Goal: Feedback & Contribution: Contribute content

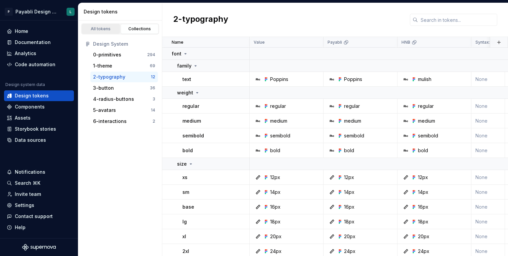
click at [105, 30] on div "All tokens" at bounding box center [101, 28] width 34 height 5
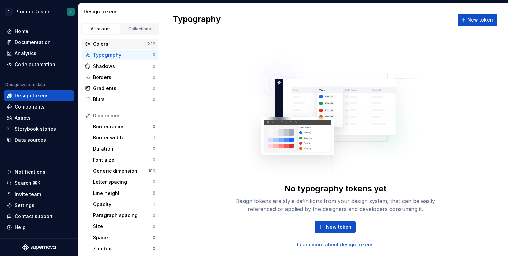
click at [131, 46] on div "Colors" at bounding box center [120, 44] width 54 height 7
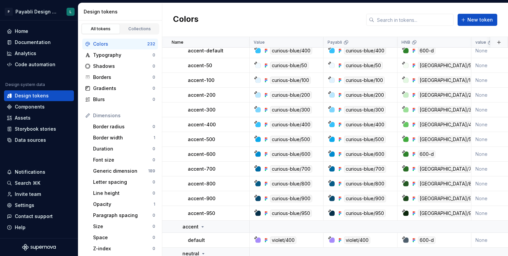
scroll to position [601, 0]
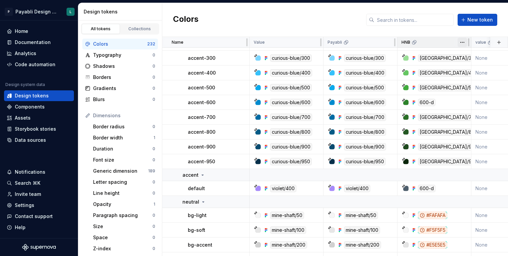
click at [461, 43] on html "P Payabli Design System L Home Documentation Analytics Code automation Design s…" at bounding box center [254, 128] width 508 height 256
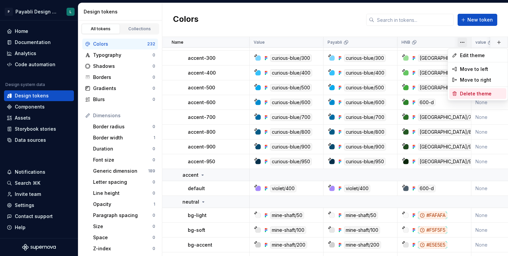
click at [465, 92] on span "Delete theme" at bounding box center [482, 93] width 44 height 7
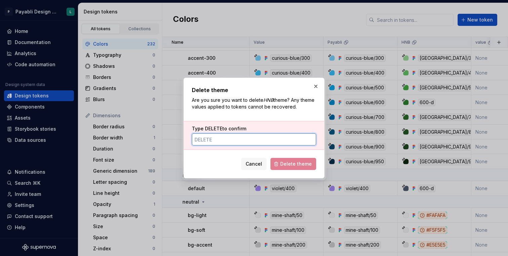
click at [236, 137] on input "Type DELETE to confirm" at bounding box center [254, 139] width 124 height 12
type input "DELETE"
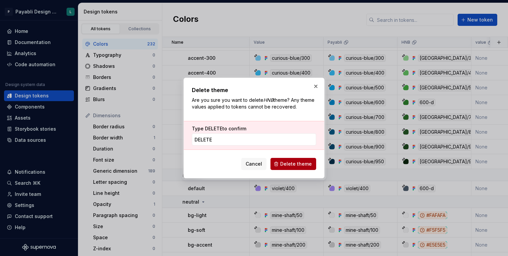
click at [282, 165] on span "Delete theme" at bounding box center [296, 163] width 32 height 7
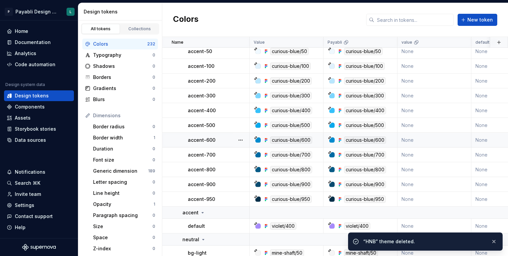
scroll to position [490, 0]
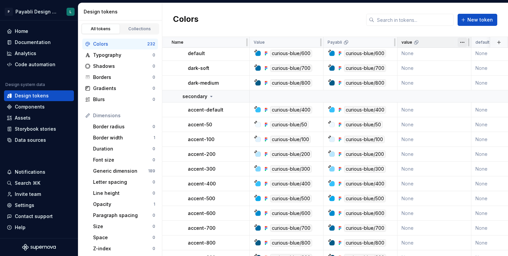
click at [464, 43] on html "P Payabli Design System L Home Documentation Analytics Code automation Design s…" at bounding box center [254, 128] width 508 height 256
click at [421, 27] on html "P Payabli Design System L Home Documentation Analytics Code automation Design s…" at bounding box center [254, 128] width 508 height 256
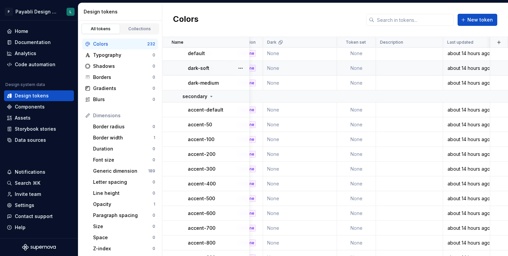
scroll to position [490, 571]
click at [434, 44] on html "P Payabli Design System L Home Documentation Analytics Code automation Design s…" at bounding box center [254, 128] width 508 height 256
click at [369, 31] on html "P Payabli Design System L Home Documentation Analytics Code automation Design s…" at bounding box center [254, 128] width 508 height 256
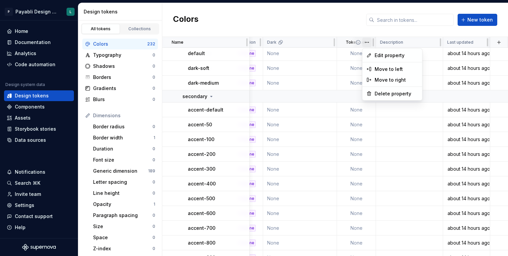
click at [369, 42] on html "P Payabli Design System L Home Documentation Analytics Code automation Design s…" at bounding box center [254, 128] width 508 height 256
click at [350, 25] on html "P Payabli Design System L Home Documentation Analytics Code automation Design s…" at bounding box center [254, 128] width 508 height 256
click at [366, 44] on html "P Payabli Design System L Home Documentation Analytics Code automation Design s…" at bounding box center [254, 128] width 508 height 256
click at [371, 92] on icon at bounding box center [368, 93] width 5 height 5
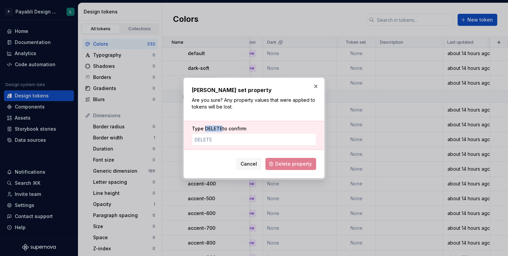
drag, startPoint x: 222, startPoint y: 127, endPoint x: 205, endPoint y: 130, distance: 17.0
click at [205, 130] on label "Type DELETE to confirm" at bounding box center [219, 128] width 54 height 7
copy span "DELETE"
click at [204, 141] on input "Type DELETE to confirm" at bounding box center [254, 139] width 124 height 12
paste input "DELETE"
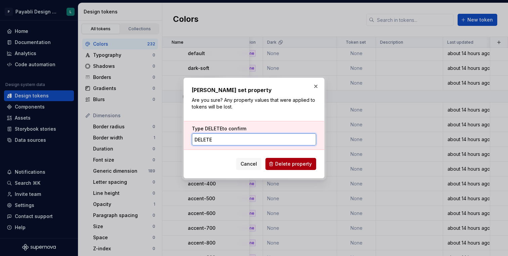
type input "DELETE"
click at [285, 163] on span "Delete property" at bounding box center [293, 163] width 37 height 7
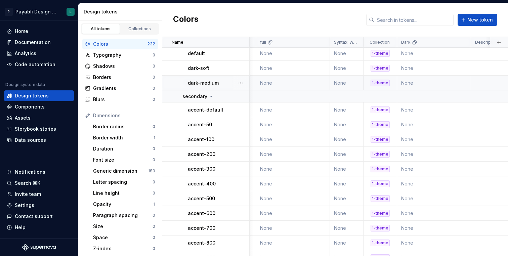
scroll to position [490, 436]
click at [355, 42] on html "P Payabli Design System L Home Documentation Analytics Code automation Design s…" at bounding box center [254, 128] width 508 height 256
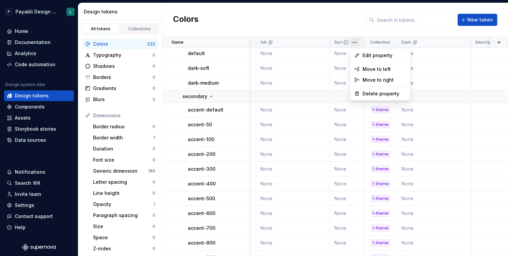
click at [322, 26] on html "P Payabli Design System L Home Documentation Analytics Code automation Design s…" at bounding box center [254, 128] width 508 height 256
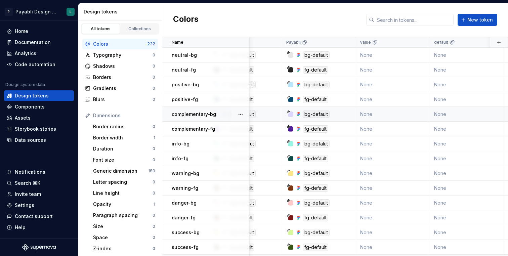
scroll to position [0, 44]
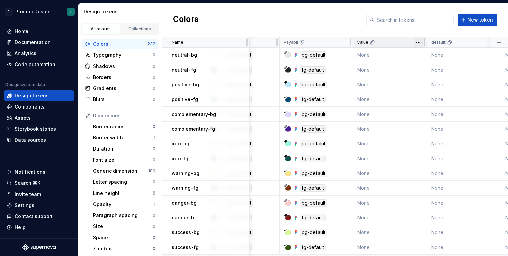
click at [417, 42] on html "P Payabli Design System L Home Documentation Analytics Code automation Design s…" at bounding box center [254, 128] width 508 height 256
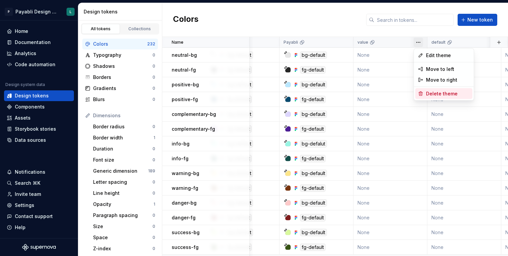
click at [426, 96] on span "Delete theme" at bounding box center [448, 93] width 44 height 7
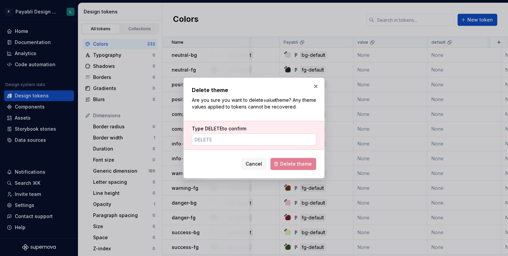
click at [234, 141] on input "Type DELETE to confirm" at bounding box center [254, 139] width 124 height 12
paste input "DELETE"
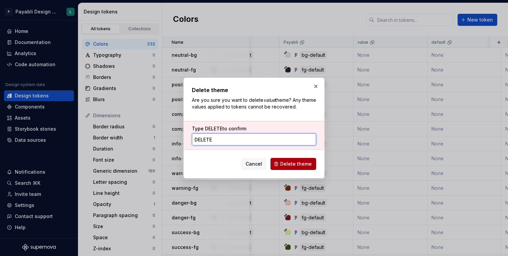
type input "DELETE"
click at [288, 161] on span "Delete theme" at bounding box center [296, 163] width 32 height 7
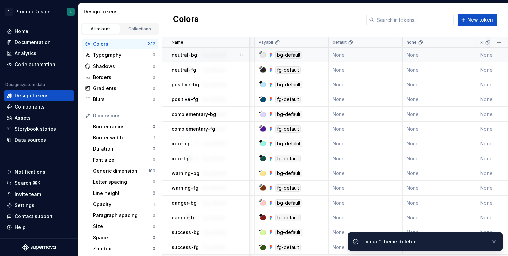
scroll to position [0, 72]
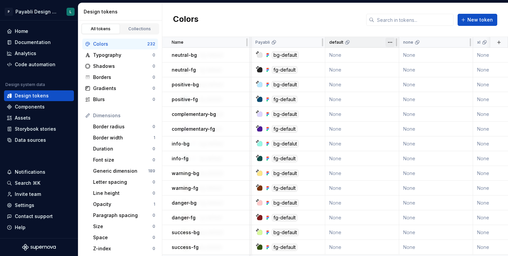
click at [390, 43] on html "P Payabli Design System L Home Documentation Analytics Code automation Design s…" at bounding box center [254, 128] width 508 height 256
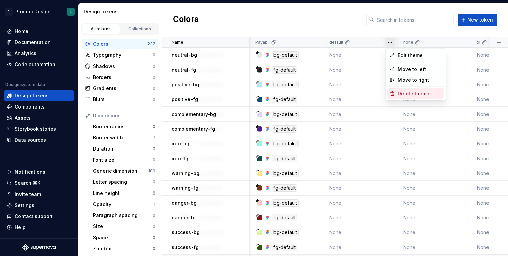
click at [396, 91] on div "Delete theme" at bounding box center [415, 93] width 57 height 11
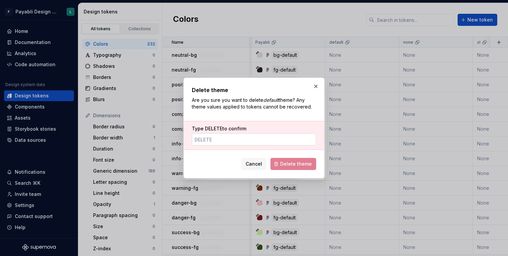
click at [272, 139] on input "Type DELETE to confirm" at bounding box center [254, 139] width 124 height 12
paste input "DELETE"
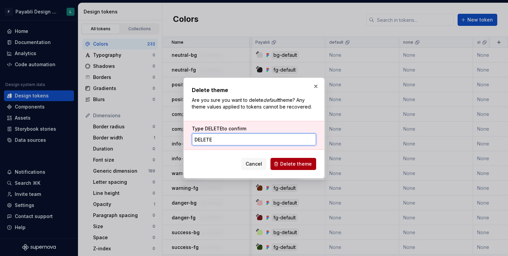
type input "DELETE"
click at [288, 163] on span "Delete theme" at bounding box center [296, 163] width 32 height 7
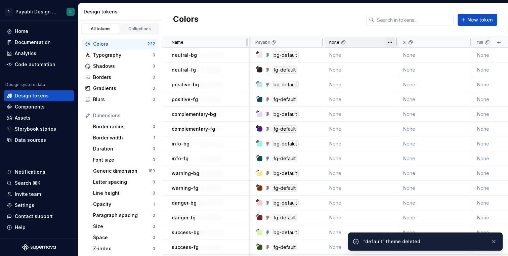
click at [390, 41] on html "P Payabli Design System L Home Documentation Analytics Code automation Design s…" at bounding box center [254, 128] width 508 height 256
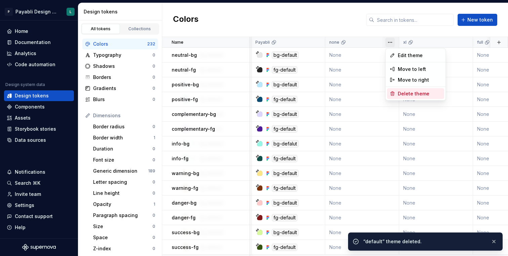
click at [399, 93] on span "Delete theme" at bounding box center [419, 93] width 44 height 7
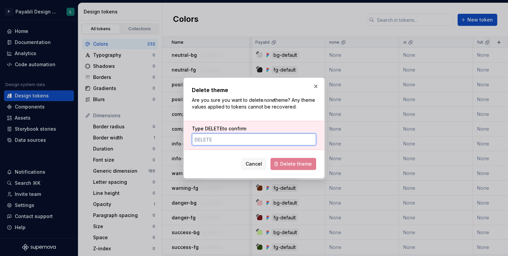
click at [263, 137] on input "Type DELETE to confirm" at bounding box center [254, 139] width 124 height 12
paste input "DELETE"
type input "DELETE"
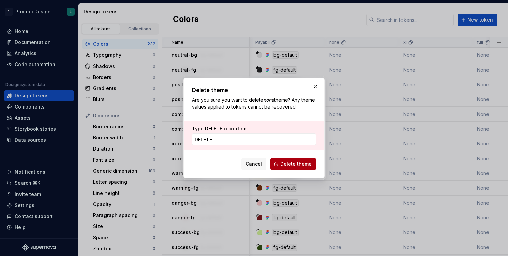
click at [287, 164] on span "Delete theme" at bounding box center [296, 163] width 32 height 7
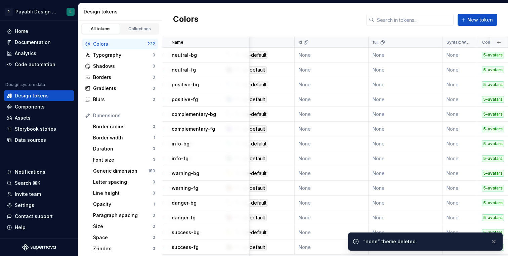
scroll to position [0, 104]
click at [360, 43] on html "P Payabli Design System L Home Documentation Analytics Code automation Design s…" at bounding box center [254, 128] width 508 height 256
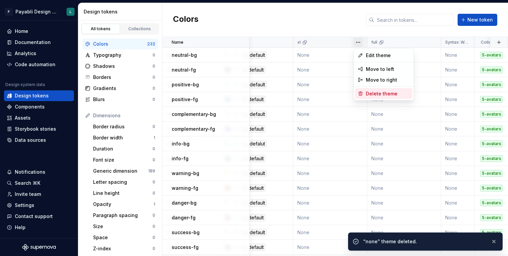
click at [366, 92] on span "Delete theme" at bounding box center [388, 93] width 44 height 7
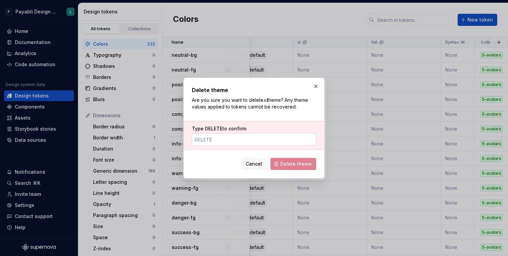
click at [278, 137] on input "Type DELETE to confirm" at bounding box center [254, 139] width 124 height 12
paste input "DELETE"
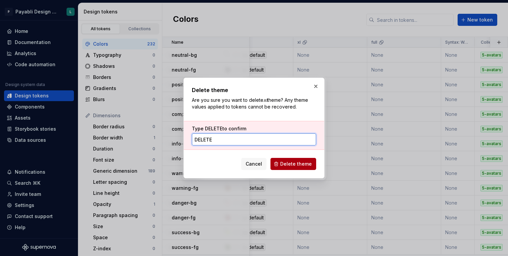
type input "DELETE"
click at [287, 161] on span "Delete theme" at bounding box center [296, 163] width 32 height 7
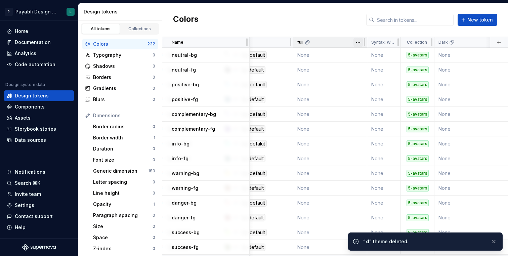
click at [358, 42] on html "P Payabli Design System L Home Documentation Analytics Code automation Design s…" at bounding box center [254, 128] width 508 height 256
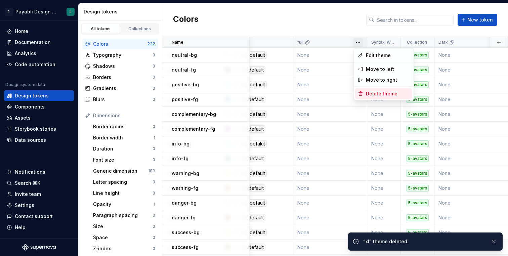
click at [369, 94] on span "Delete theme" at bounding box center [388, 93] width 44 height 7
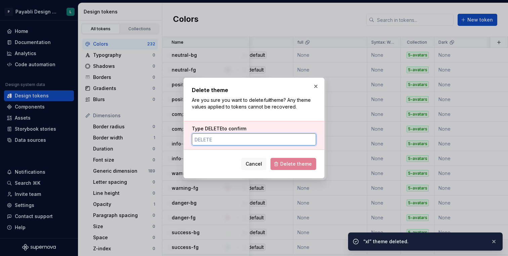
click at [286, 137] on input "Type DELETE to confirm" at bounding box center [254, 139] width 124 height 12
paste input "DELETE"
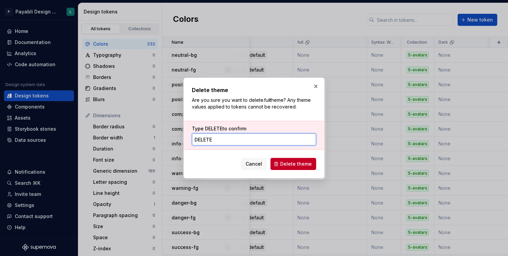
type input "DELETE"
click at [291, 170] on div "Delete theme Are you sure you want to delete full theme? Any theme values appli…" at bounding box center [253, 128] width 141 height 101
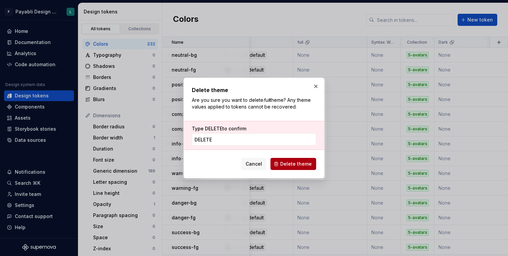
click at [294, 165] on span "Delete theme" at bounding box center [296, 163] width 32 height 7
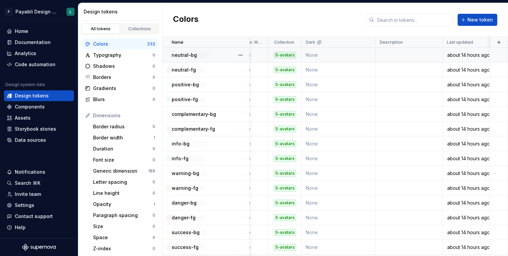
scroll to position [0, 162]
click at [365, 43] on html "P Payabli Design System L Home Documentation Analytics Code automation Design s…" at bounding box center [254, 128] width 508 height 256
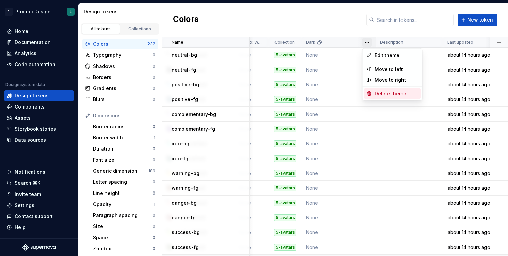
click at [373, 96] on div "Delete theme" at bounding box center [392, 93] width 57 height 11
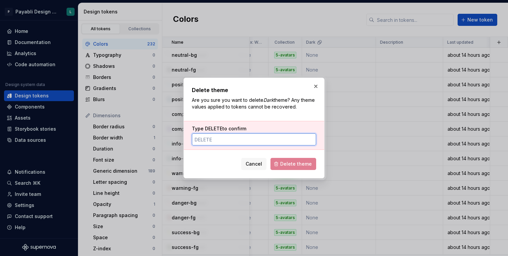
click at [287, 142] on input "Type DELETE to confirm" at bounding box center [254, 139] width 124 height 12
paste input "DELETE"
type input "DELETE"
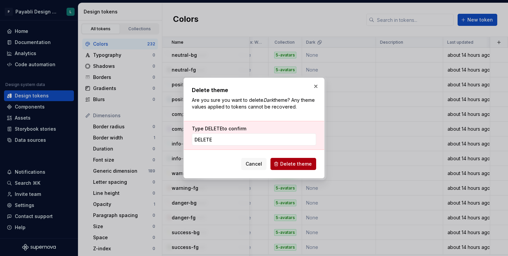
click at [293, 161] on span "Delete theme" at bounding box center [296, 163] width 32 height 7
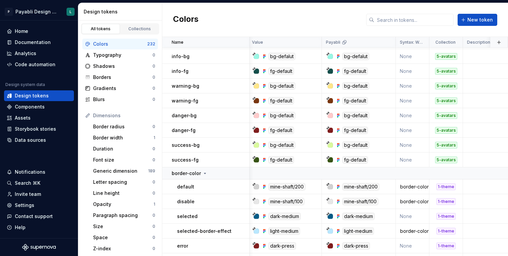
scroll to position [111, 2]
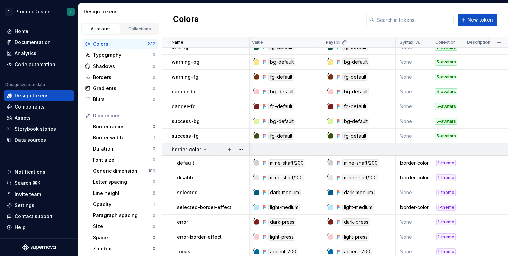
click at [202, 149] on icon at bounding box center [204, 149] width 5 height 5
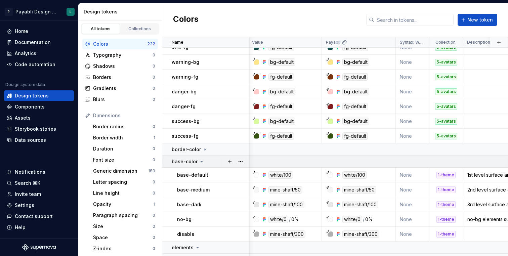
click at [201, 161] on icon at bounding box center [202, 161] width 2 height 1
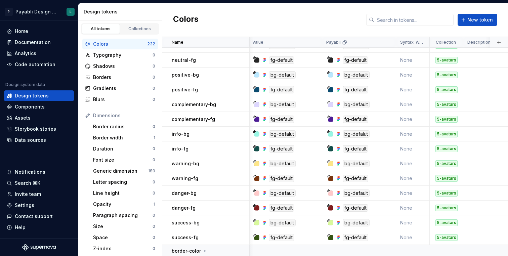
scroll to position [0, 1]
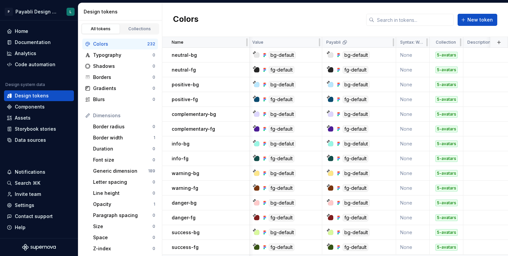
click at [187, 42] on div "Name" at bounding box center [209, 42] width 74 height 5
click at [240, 53] on button "button" at bounding box center [240, 54] width 9 height 9
click at [227, 56] on html "P Payabli Design System L Home Documentation Analytics Code automation Design s…" at bounding box center [254, 128] width 508 height 256
click at [242, 55] on button "button" at bounding box center [240, 54] width 9 height 9
click at [251, 69] on div "Open detail" at bounding box center [270, 68] width 44 height 7
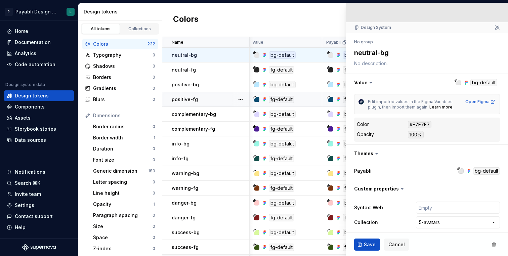
scroll to position [45, 0]
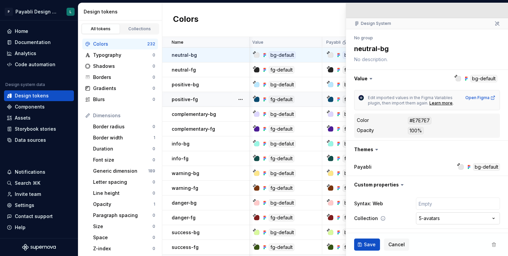
click at [431, 219] on html "P Payabli Design System L Home Documentation Analytics Code automation Design s…" at bounding box center [254, 128] width 508 height 256
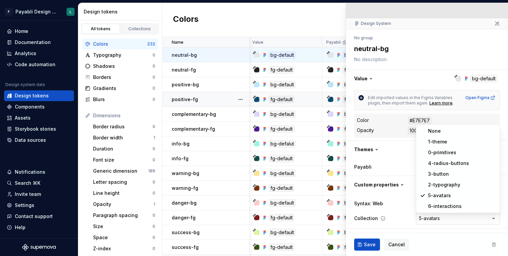
click at [431, 219] on html "P Payabli Design System L Home Documentation Analytics Code automation Design s…" at bounding box center [254, 128] width 508 height 256
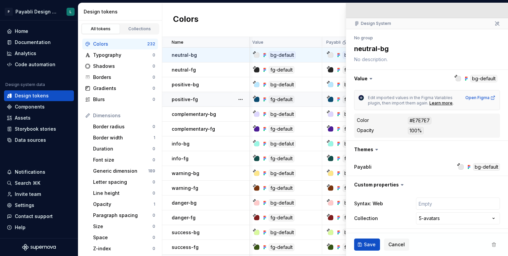
click at [496, 23] on icon at bounding box center [496, 23] width 5 height 5
click at [322, 18] on div "Colors New token" at bounding box center [334, 20] width 345 height 34
click at [314, 135] on td "fg-default" at bounding box center [285, 129] width 74 height 15
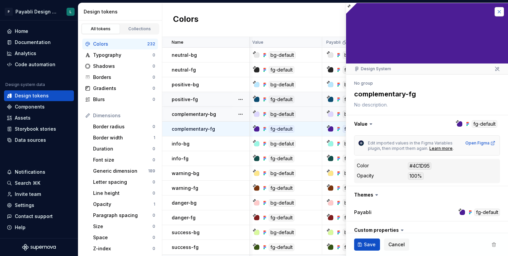
click at [497, 13] on button "button" at bounding box center [498, 11] width 9 height 9
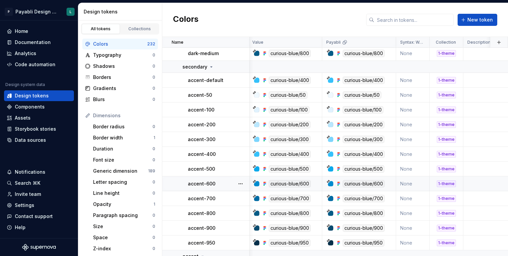
scroll to position [379, 1]
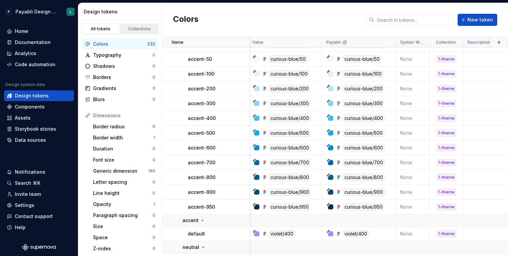
click at [141, 24] on link "Collections" at bounding box center [140, 29] width 38 height 10
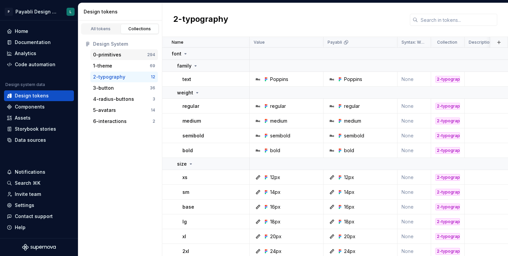
click at [132, 54] on div "0-primitives" at bounding box center [120, 54] width 54 height 7
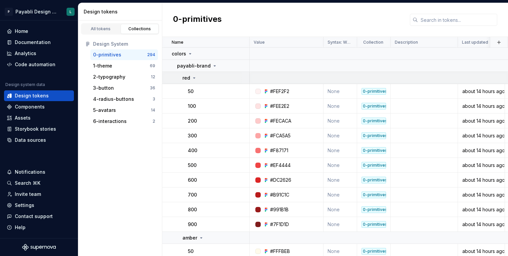
click at [192, 76] on icon at bounding box center [193, 77] width 5 height 5
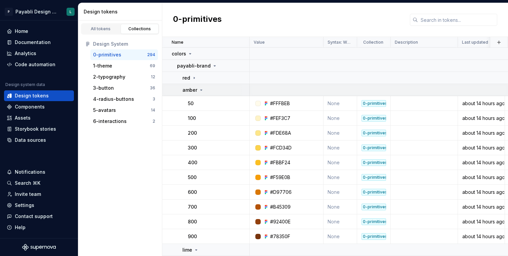
click at [198, 90] on icon at bounding box center [200, 89] width 5 height 5
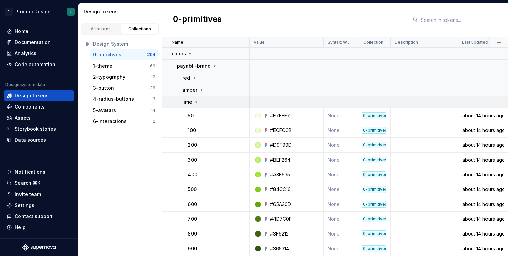
click at [196, 102] on icon at bounding box center [196, 102] width 2 height 1
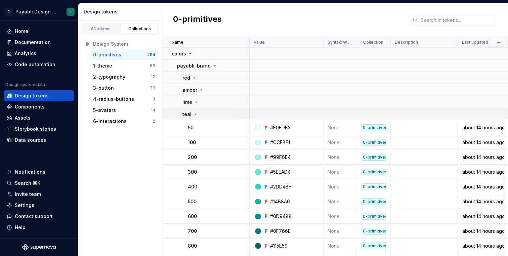
click at [197, 112] on div "teal" at bounding box center [215, 114] width 66 height 7
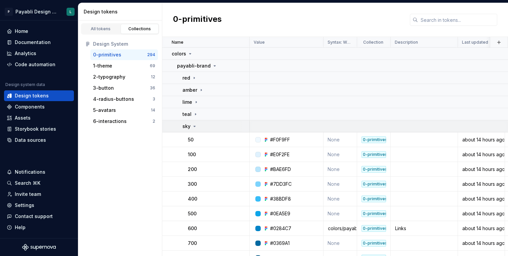
click at [194, 126] on icon at bounding box center [195, 126] width 2 height 1
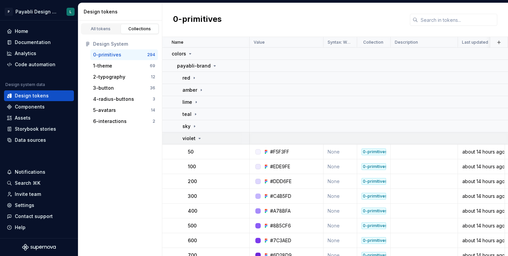
click at [197, 139] on icon at bounding box center [199, 138] width 5 height 5
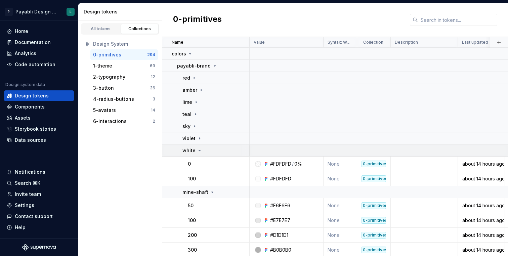
click at [199, 149] on icon at bounding box center [199, 150] width 5 height 5
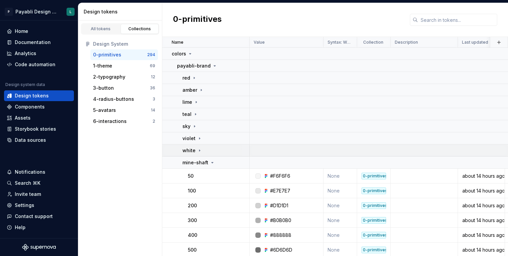
click at [199, 149] on icon at bounding box center [199, 150] width 5 height 5
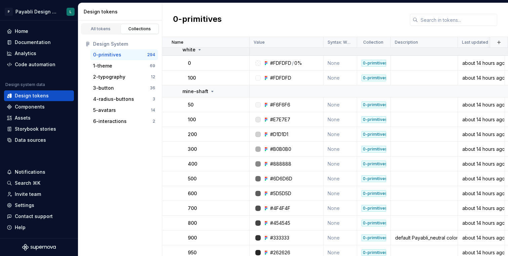
scroll to position [120, 0]
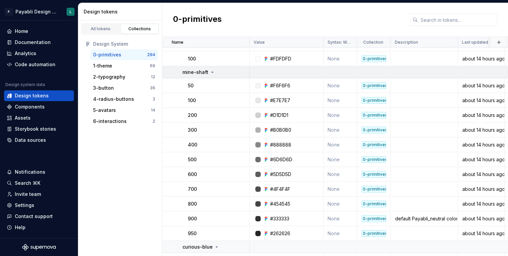
click at [209, 72] on icon at bounding box center [211, 71] width 5 height 5
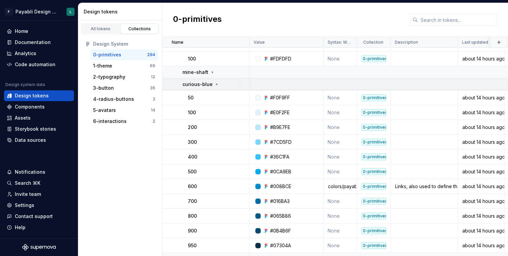
click at [214, 84] on icon at bounding box center [216, 84] width 5 height 5
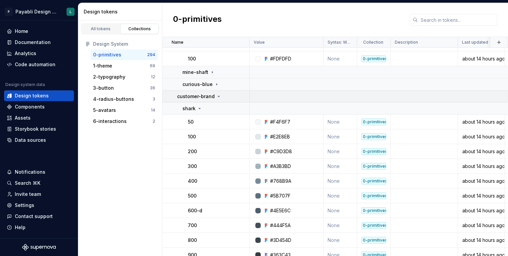
click at [181, 94] on p "customer-brand" at bounding box center [196, 96] width 38 height 7
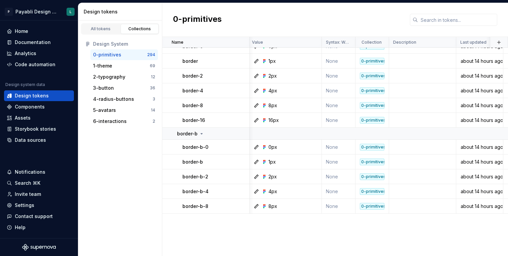
scroll to position [2772, 2]
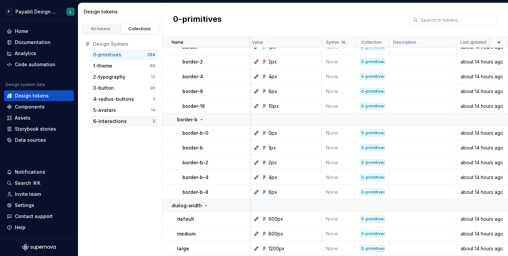
click at [127, 123] on div "6-interactions" at bounding box center [122, 121] width 59 height 7
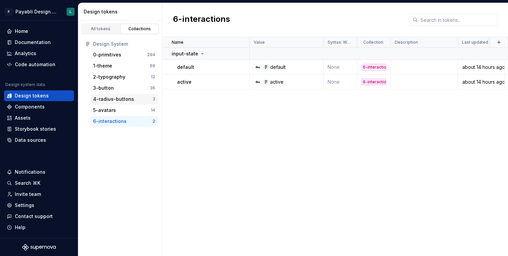
click at [124, 94] on div "4-radius-buttons 3" at bounding box center [123, 99] width 67 height 11
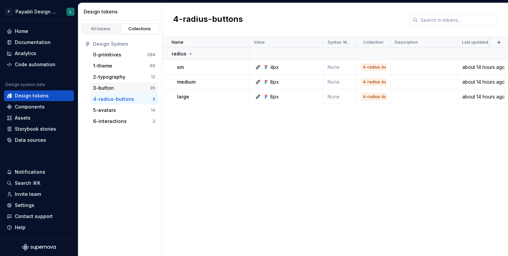
click at [126, 90] on div "3-button" at bounding box center [121, 88] width 57 height 7
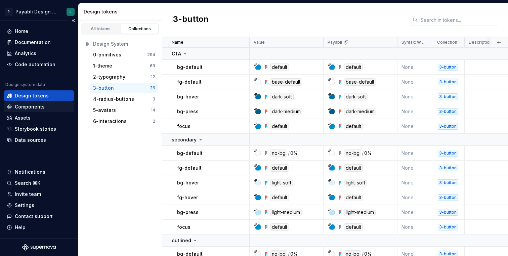
click at [47, 104] on div "Components" at bounding box center [39, 106] width 64 height 7
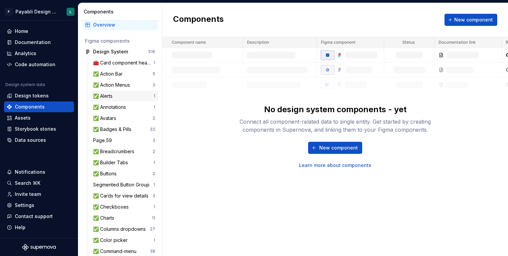
scroll to position [10, 0]
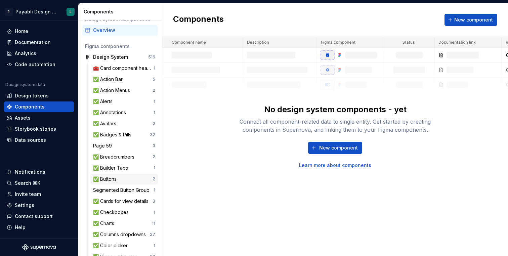
click at [123, 179] on div "✅ Buttons" at bounding box center [122, 179] width 59 height 7
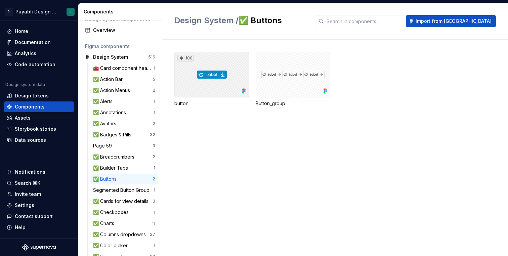
click at [220, 77] on div "100" at bounding box center [211, 75] width 75 height 46
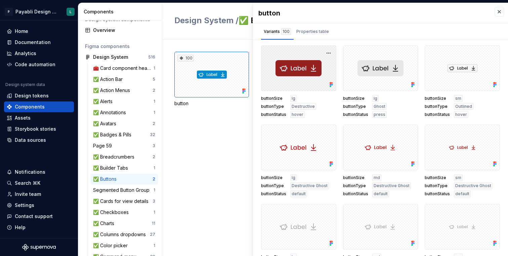
click at [300, 57] on div at bounding box center [298, 68] width 75 height 46
click at [329, 53] on button "button" at bounding box center [328, 52] width 9 height 9
click at [304, 30] on div "Properties table" at bounding box center [312, 31] width 33 height 7
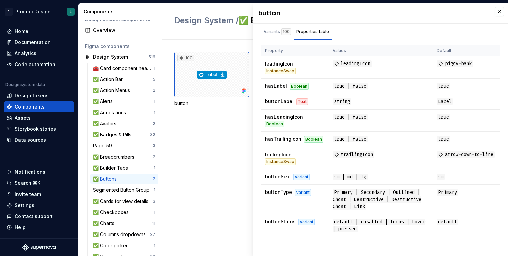
click at [212, 150] on div "100 button Button_group" at bounding box center [340, 148] width 333 height 216
click at [499, 12] on button "button" at bounding box center [498, 11] width 9 height 9
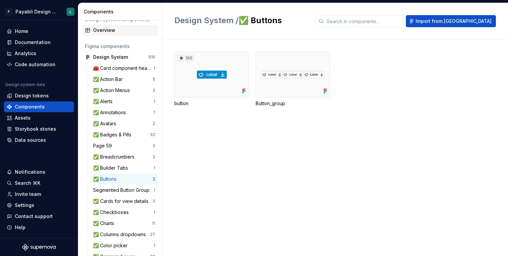
click at [120, 29] on div "Overview" at bounding box center [124, 30] width 62 height 7
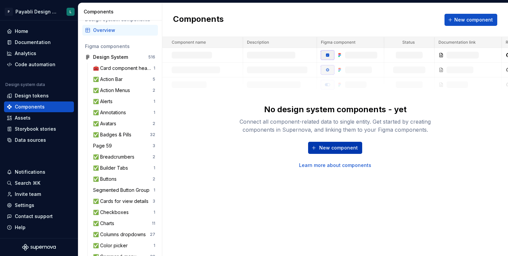
click at [339, 147] on span "New component" at bounding box center [338, 147] width 39 height 7
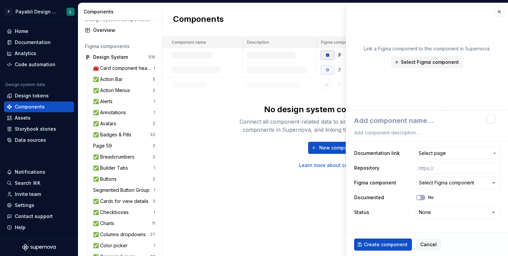
click at [435, 151] on span "Select page" at bounding box center [431, 153] width 27 height 7
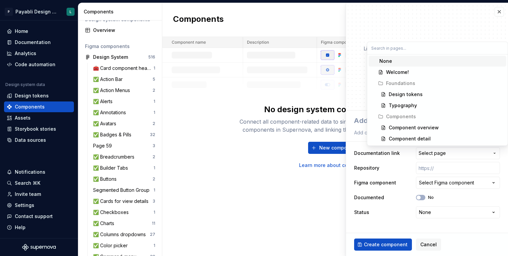
click at [443, 185] on html "P Payabli Design System L Home Documentation Analytics Code automation Design s…" at bounding box center [254, 128] width 508 height 256
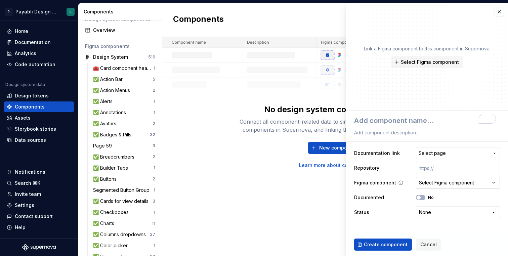
click at [444, 184] on div "Select Figma component" at bounding box center [446, 182] width 55 height 7
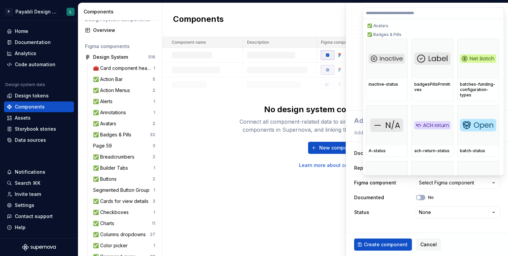
scroll to position [430, 0]
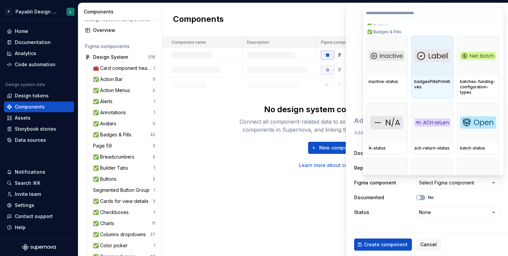
click at [434, 71] on div at bounding box center [432, 56] width 42 height 40
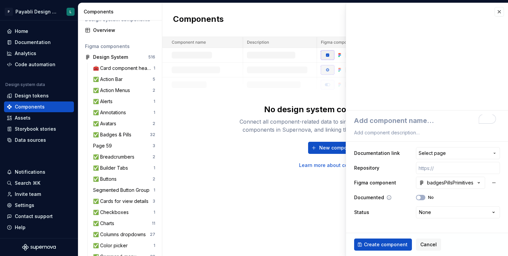
click at [420, 197] on span "button" at bounding box center [418, 197] width 4 height 4
click at [422, 196] on span "button" at bounding box center [422, 197] width 4 height 4
click at [438, 216] on html "P Payabli Design System L Home Documentation Analytics Code automation Design s…" at bounding box center [254, 128] width 508 height 256
click at [400, 183] on html "P Payabli Design System L Home Documentation Analytics Code automation Design s…" at bounding box center [254, 128] width 508 height 256
click at [423, 122] on textarea "To enrich screen reader interactions, please activate Accessibility in Grammarl…" at bounding box center [426, 120] width 146 height 12
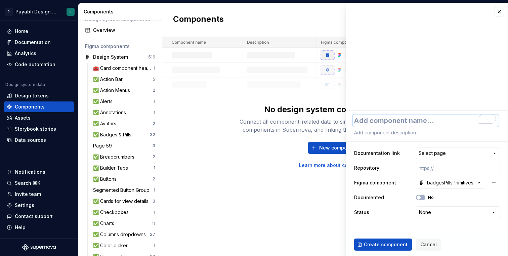
type textarea "*"
type textarea "p"
type textarea "*"
type textarea "pi"
type textarea "*"
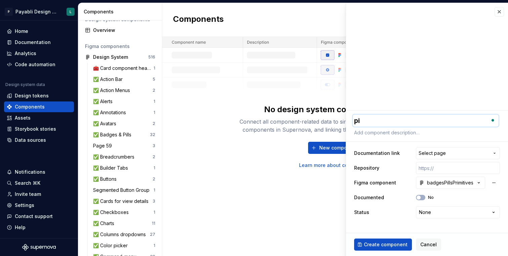
type textarea "pil"
type textarea "*"
type textarea "pill"
type textarea "*"
type textarea "pills"
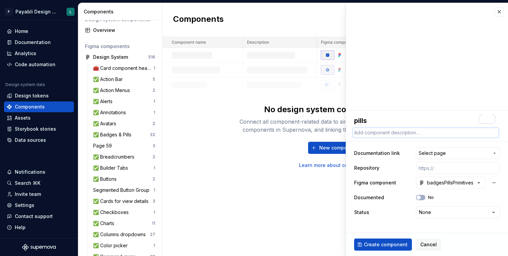
click at [372, 132] on textarea at bounding box center [426, 132] width 146 height 9
paste textarea "Badges are non-interactive UI elements used to display statuses (e.g., transact…"
type textarea "*"
type textarea "Badges are non-interactive UI elements used to display statuses (e.g., transact…"
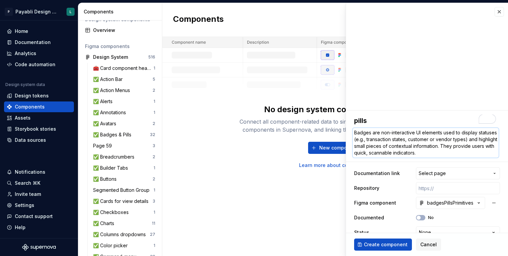
click at [369, 140] on textarea "Badges are non-interactive UI elements used to display statuses (e.g., transact…" at bounding box center [426, 143] width 146 height 30
click at [368, 141] on textarea "Badges are non-interactive UI elements used to display statuses (e.g., transact…" at bounding box center [426, 143] width 146 height 30
type textarea "*"
type textarea "Badges are non-interactive UI elements used to display statuses (e.g., ransacti…"
type textarea "*"
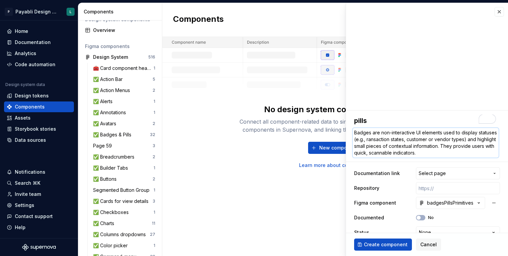
type textarea "Badges are non-interactive UI elements used to display statuses (e.g., Transact…"
click at [396, 141] on textarea "Badges are non-interactive UI elements used to display statuses (e.g., Transact…" at bounding box center [426, 143] width 146 height 30
type textarea "*"
type textarea "Badges are non-interactive UI elements used to display statuses (e.g., Transact…"
drag, startPoint x: 464, startPoint y: 140, endPoint x: 394, endPoint y: 140, distance: 70.2
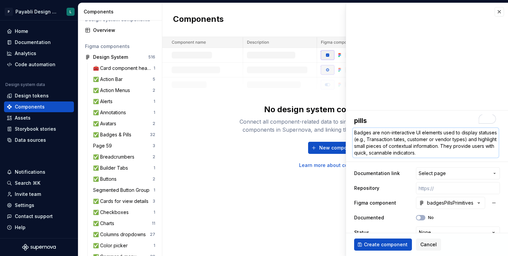
click at [394, 140] on textarea "Badges are non-interactive UI elements used to display statuses (e.g., Transact…" at bounding box center [426, 143] width 146 height 30
type textarea "*"
type textarea "Badges are non-interactive UI elements used to display statuses (e.g., Transact…"
type textarea "*"
type textarea "Badges are non-interactive UI elements used to display statuses (e.g., Transact…"
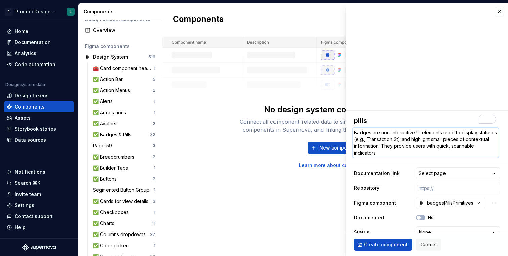
type textarea "*"
type textarea "Badges are non-interactive UI elements used to display statuses (e.g., Transact…"
type textarea "*"
type textarea "Badges are non-interactive UI elements used to display statuses (e.g., Transact…"
type textarea "*"
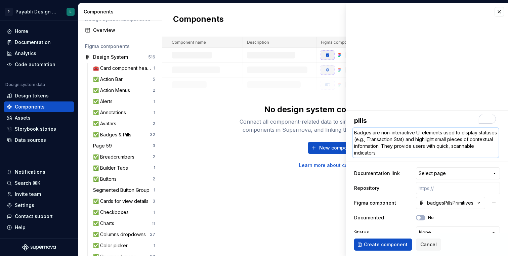
type textarea "Badges are non-interactive UI elements used to display statuses (e.g., Transact…"
type textarea "*"
type textarea "Badges are non-interactive UI elements used to display statuses (e.g., Transact…"
type textarea "*"
type textarea "Badges are non-interactive UI elements used to display statuses (e.g., Transact…"
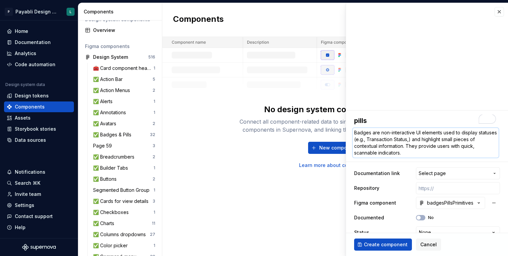
type textarea "*"
type textarea "Badges are non-interactive UI elements used to display statuses (e.g., Transact…"
type textarea "*"
type textarea "Badges are non-interactive UI elements used to display statuses (e.g., Transact…"
type textarea "*"
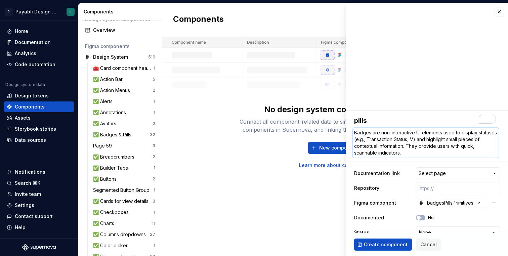
type textarea "Badges are non-interactive UI elements used to display statuses (e.g., Transact…"
type textarea "*"
type textarea "Badges are non-interactive UI elements used to display statuses (e.g., Transact…"
type textarea "*"
type textarea "Badges are non-interactive UI elements used to display statuses (e.g., Transact…"
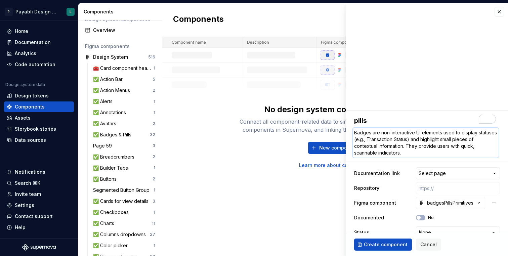
type textarea "*"
type textarea "Badges are non-interactive UI elements used to display statuses (e.g., Transact…"
type textarea "*"
type textarea "Badges are non-interactive UI elements used to display statuses (e.g., Transact…"
type textarea "*"
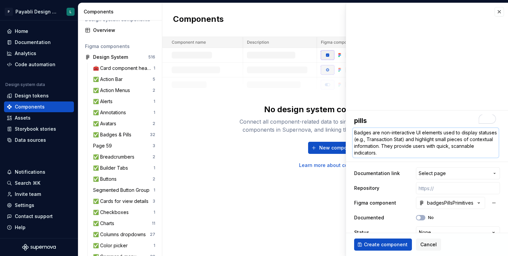
type textarea "Badges are non-interactive UI elements used to display statuses (e.g., Transact…"
type textarea "*"
type textarea "Badges are non-interactive UI elements used to display statuses (e.g., Transact…"
type textarea "*"
type textarea "Badges are non-interactive UI elements used to display statuses (e.g., Transact…"
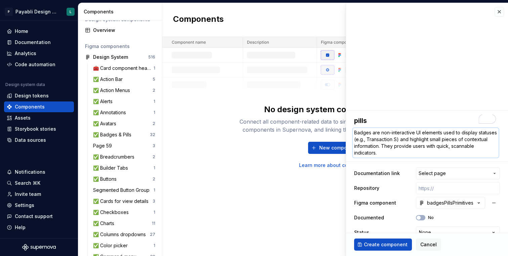
type textarea "*"
type textarea "Badges are non-interactive UI elements used to display statuses (e.g., Transact…"
type textarea "*"
type textarea "Badges are non-interactive UI elements used to display statuses (e.g., Transact…"
type textarea "*"
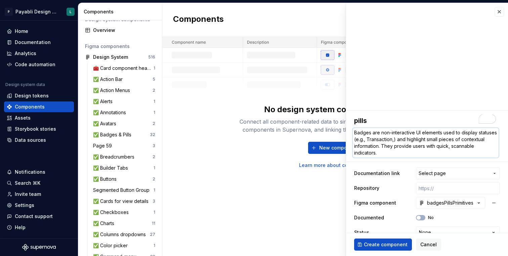
type textarea "Badges are non-interactive UI elements used to display statuses (e.g., Transact…"
type textarea "*"
type textarea "Badges are non-interactive UI elements used to display statuses (e.g., Transact…"
type textarea "*"
type textarea "Badges are non-interactive UI elements used to display statuses (e.g., Transact…"
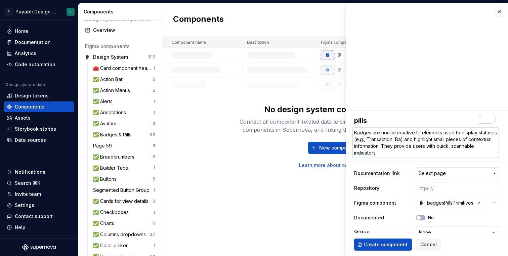
type textarea "*"
type textarea "Badges are non-interactive UI elements used to display statuses (e.g., Transact…"
type textarea "*"
type textarea "Badges are non-interactive UI elements used to display statuses (e.g., Transact…"
type textarea "*"
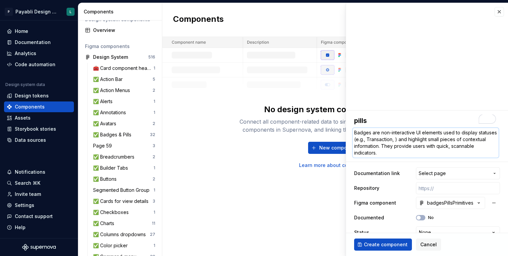
type textarea "Badges are non-interactive UI elements used to display statuses (e.g., Transact…"
type textarea "*"
type textarea "Badges are non-interactive UI elements used to display statuses (e.g., Transact…"
type textarea "*"
type textarea "Badges are non-interactive UI elements used to display statuses (e.g., Transact…"
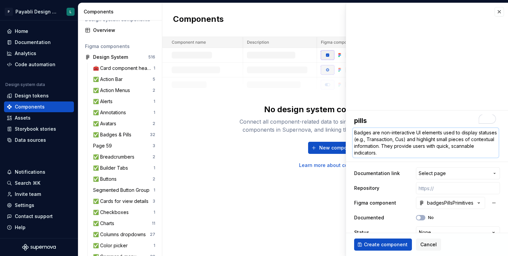
type textarea "*"
type textarea "Badges are non-interactive UI elements used to display statuses (e.g., Transact…"
type textarea "*"
type textarea "Badges are non-interactive UI elements used to display statuses (e.g., Transact…"
type textarea "*"
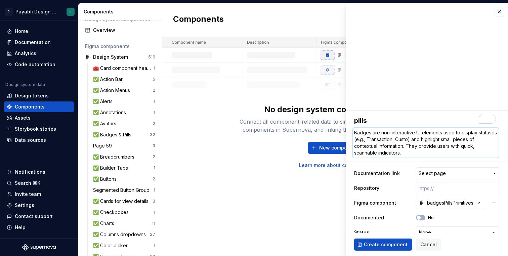
type textarea "Badges are non-interactive UI elements used to display statuses (e.g., Transact…"
type textarea "*"
type textarea "Badges are non-interactive UI elements used to display statuses (e.g., Transact…"
type textarea "*"
type textarea "Badges are non-interactive UI elements used to display statuses (e.g., Transact…"
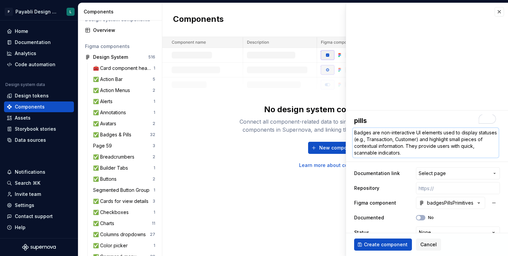
type textarea "*"
type textarea "Badges are non-interactive UI elements used to display statuses (e.g., Transact…"
type textarea "*"
type textarea "Badges are non-interactive UI elements used to display statuses (e.g., Transact…"
type textarea "*"
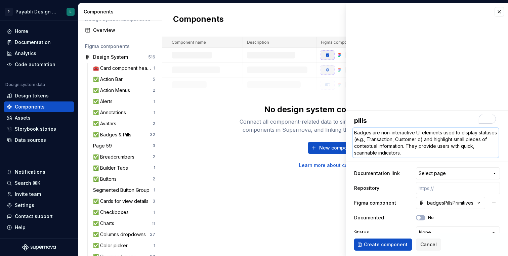
type textarea "Badges are non-interactive UI elements used to display statuses (e.g., Transact…"
type textarea "*"
type textarea "Badges are non-interactive UI elements used to display statuses (e.g., Transact…"
type textarea "*"
type textarea "Badges are non-interactive UI elements used to display statuses (e.g., Transact…"
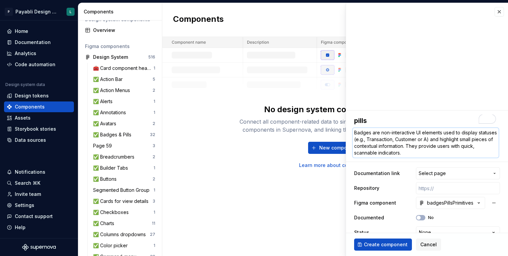
type textarea "*"
type textarea "Badges are non-interactive UI elements used to display statuses (e.g., Transact…"
type textarea "*"
type textarea "Badges are non-interactive UI elements used to display statuses (e.g., Transact…"
type textarea "*"
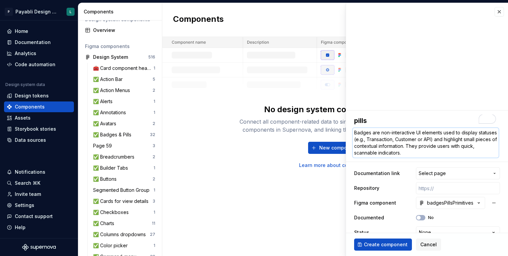
type textarea "Badges are non-interactive UI elements used to display statuses (e.g., Transact…"
type textarea "*"
type textarea "Badges are non-interactive UI elements used to display statuses (e.g., Transact…"
type textarea "*"
type textarea "Badges are non-interactive UI elements used to display statuses (e.g., Transact…"
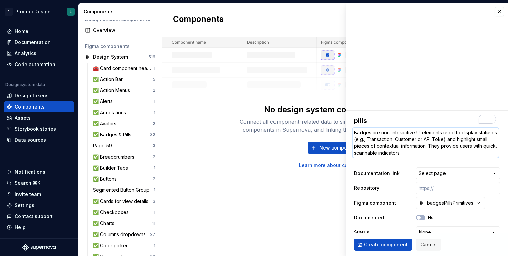
type textarea "*"
type textarea "Badges are non-interactive UI elements used to display statuses (e.g., Transact…"
type textarea "*"
type textarea "Badges are non-interactive UI elements used to display statuses (e.g., Transact…"
type textarea "*"
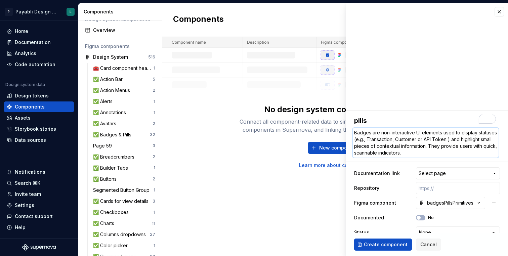
type textarea "Badges are non-interactive UI elements used to display statuses (e.g., Transact…"
type textarea "*"
type textarea "Badges are non-interactive UI elements used to display statuses (e.g., Transact…"
type textarea "*"
type textarea "Badges are non-interactive UI elements used to display statuses (e.g., Transact…"
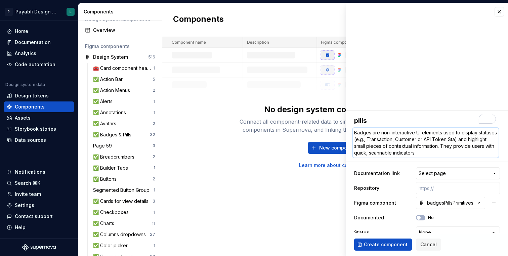
type textarea "*"
type textarea "Badges are non-interactive UI elements used to display statuses (e.g., Transact…"
type textarea "*"
type textarea "Badges are non-interactive UI elements used to display statuses (e.g., Transact…"
type textarea "*"
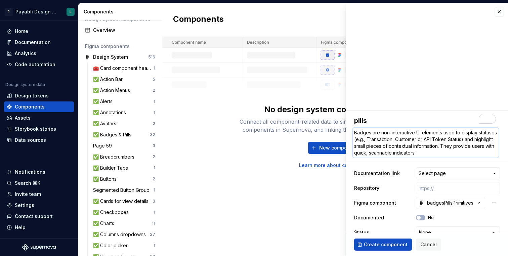
type textarea "Badges are non-interactive UI elements used to display statuses (e.g., Transact…"
type textarea "*"
type textarea "Badges are non-interactive UI elements used to display statuses (e.g., Transact…"
click at [437, 119] on textarea "pills" at bounding box center [426, 120] width 146 height 12
click at [396, 183] on div "Repository" at bounding box center [427, 188] width 146 height 12
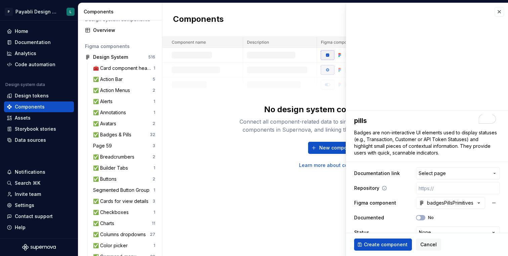
scroll to position [11, 0]
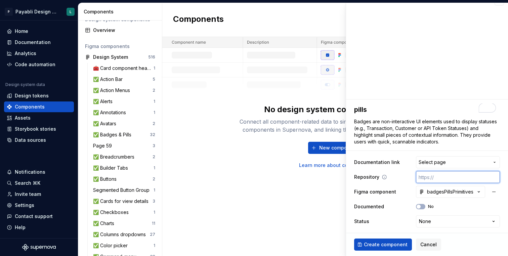
click at [440, 175] on input "text" at bounding box center [458, 177] width 84 height 12
click at [462, 162] on span "Select page" at bounding box center [453, 162] width 71 height 7
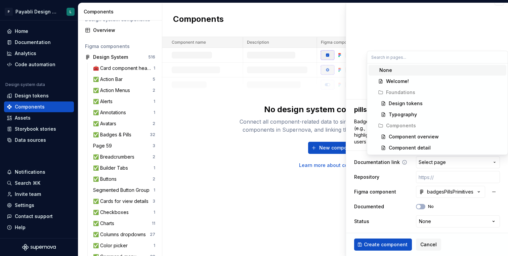
click at [462, 162] on html "P Payabli Design System L Home Documentation Analytics Code automation Design s…" at bounding box center [254, 128] width 508 height 256
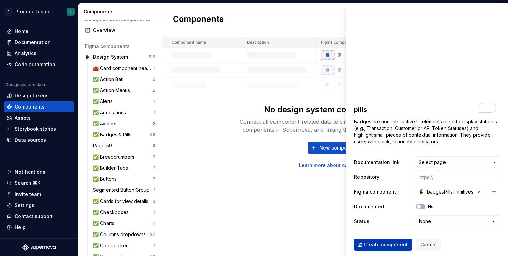
click at [392, 240] on button "Create component" at bounding box center [383, 244] width 58 height 12
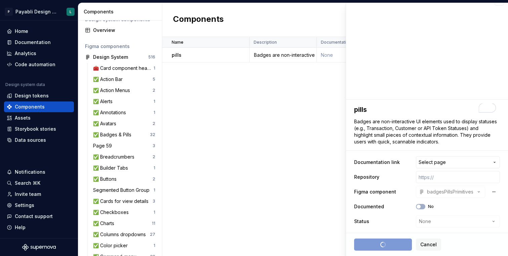
type textarea "*"
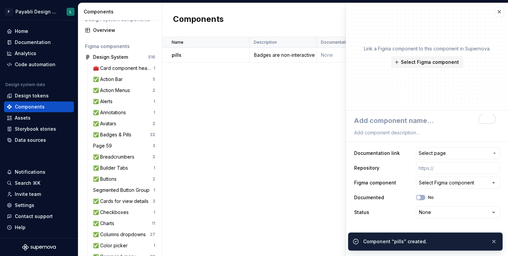
scroll to position [0, 0]
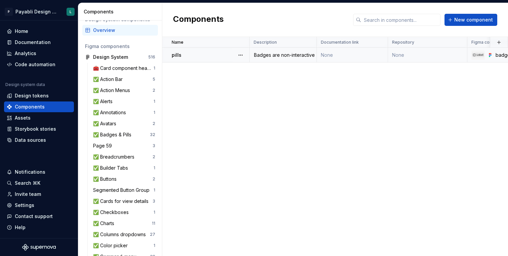
click at [367, 55] on td "None" at bounding box center [352, 55] width 71 height 15
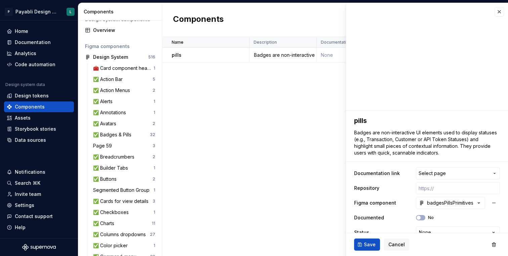
type textarea "*"
